Goal: Task Accomplishment & Management: Use online tool/utility

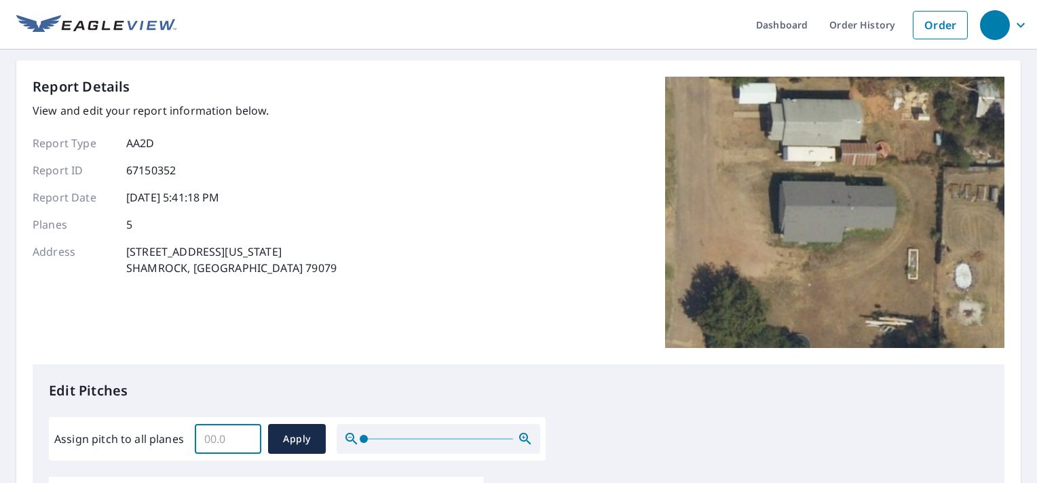
click at [213, 444] on input "Assign pitch to all planes" at bounding box center [228, 439] width 67 height 38
type input "6"
click at [284, 447] on span "Apply" at bounding box center [297, 439] width 36 height 17
type input "6"
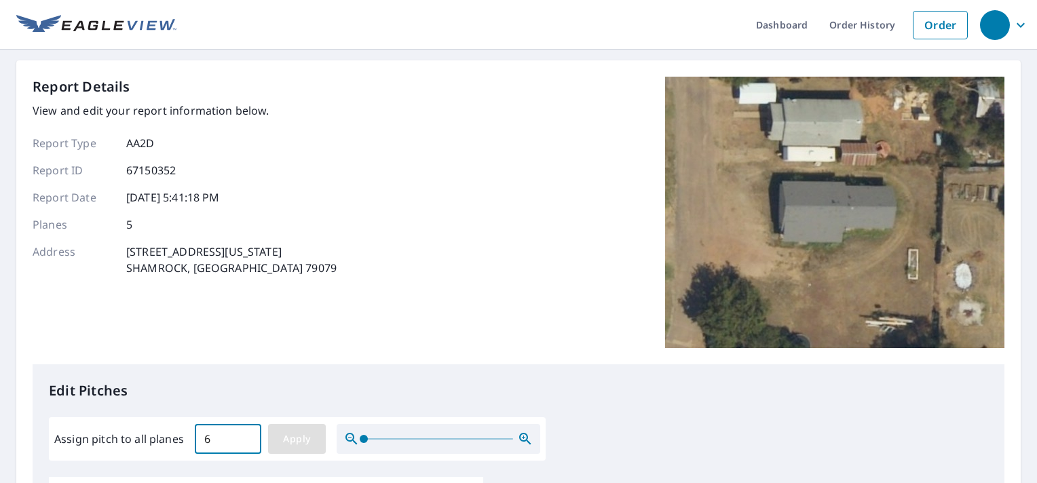
type input "6"
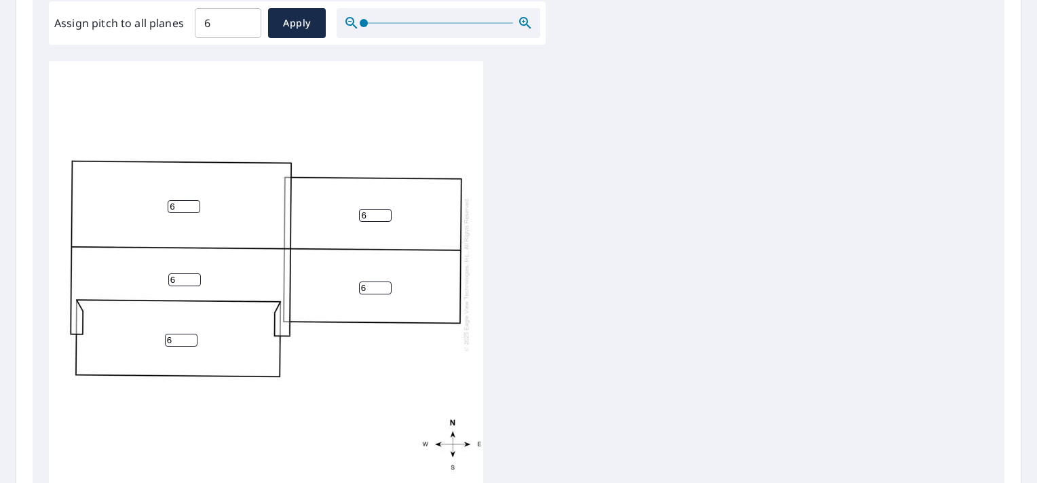
scroll to position [413, 0]
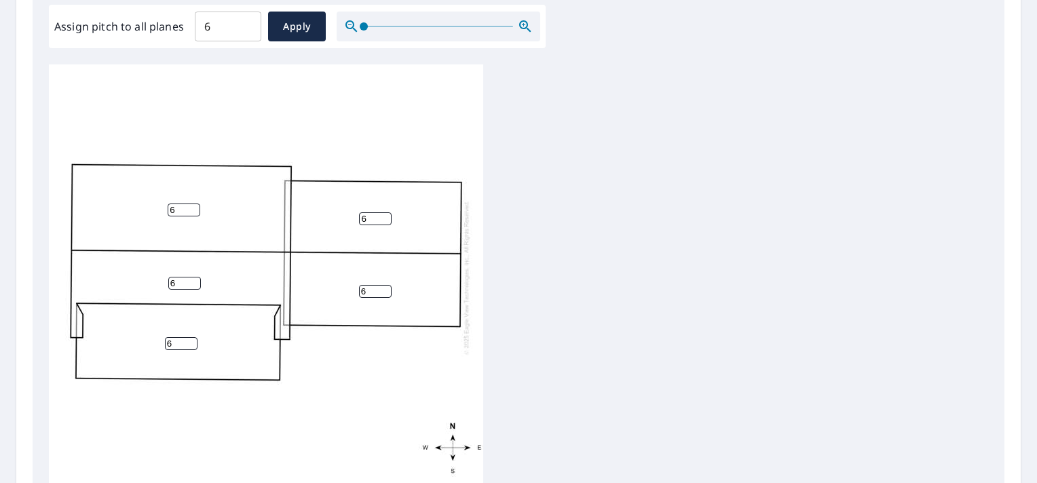
drag, startPoint x: 181, startPoint y: 342, endPoint x: 129, endPoint y: 353, distance: 52.9
click at [129, 353] on div "6 6 6 6 6" at bounding box center [266, 278] width 435 height 426
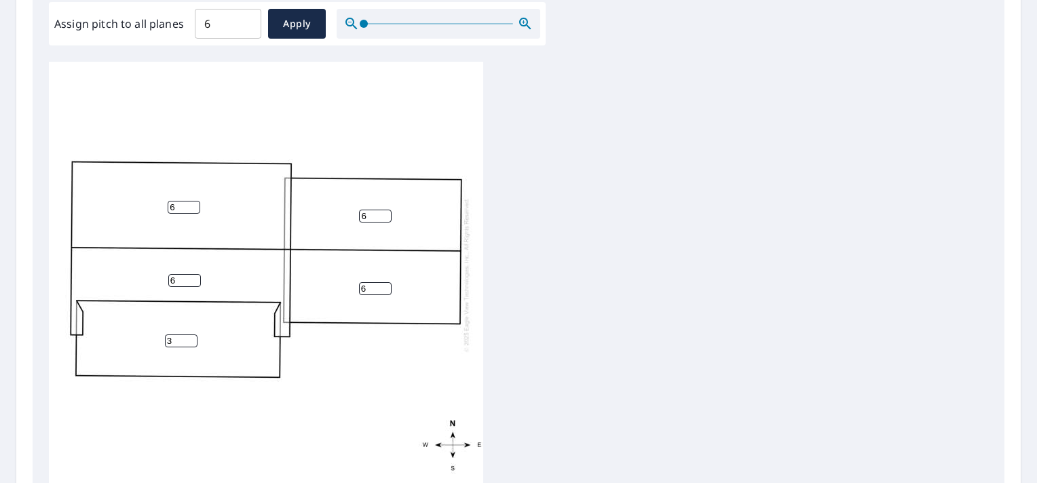
scroll to position [591, 0]
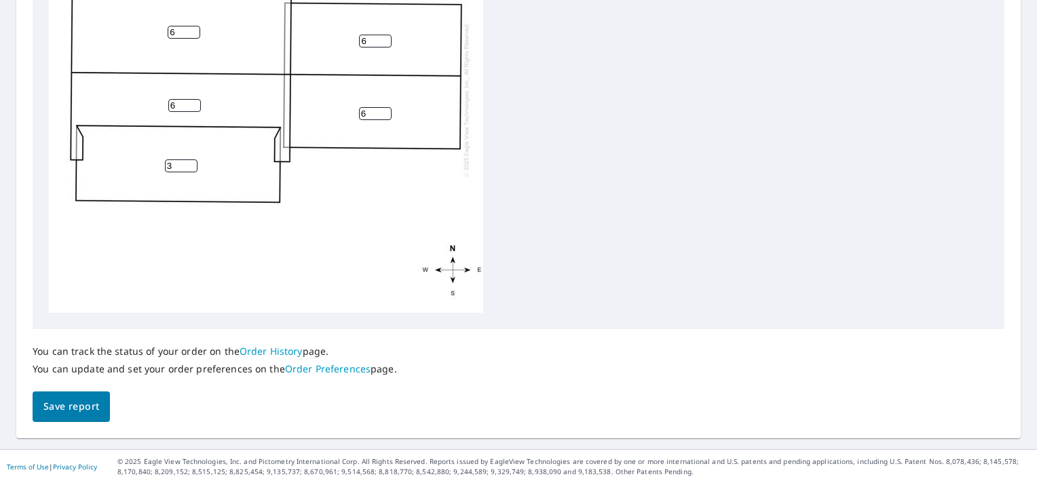
type input "3"
click at [54, 411] on span "Save report" at bounding box center [71, 407] width 56 height 17
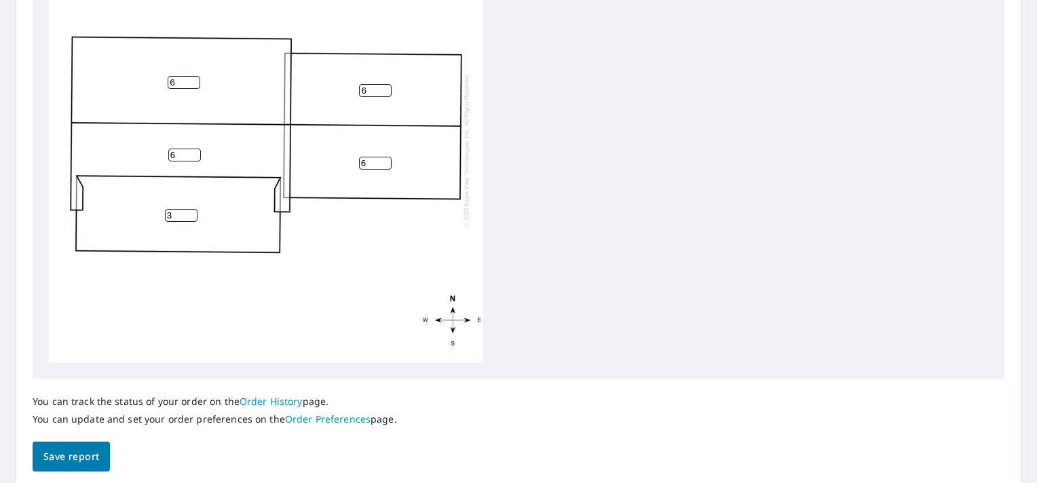
scroll to position [0, 0]
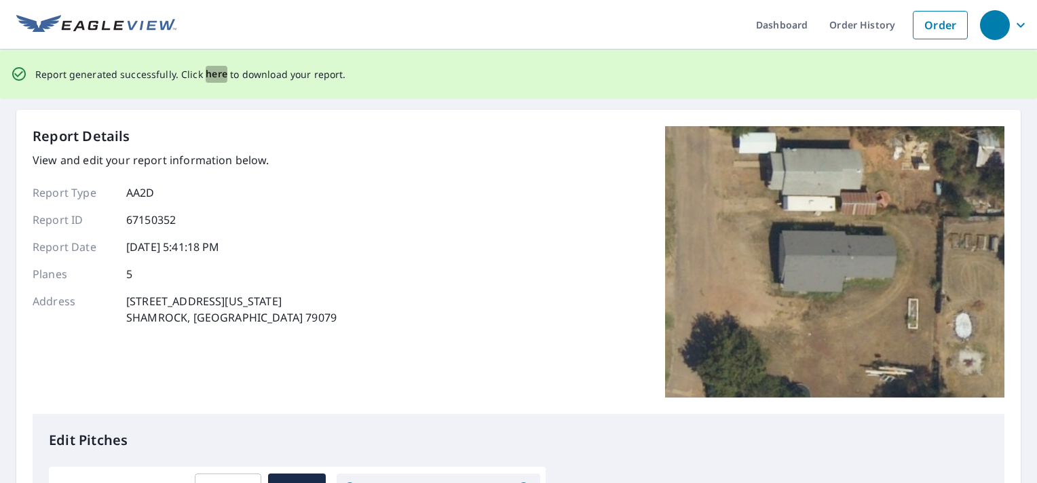
click at [209, 75] on span "here" at bounding box center [217, 74] width 22 height 17
